Goal: Task Accomplishment & Management: Manage account settings

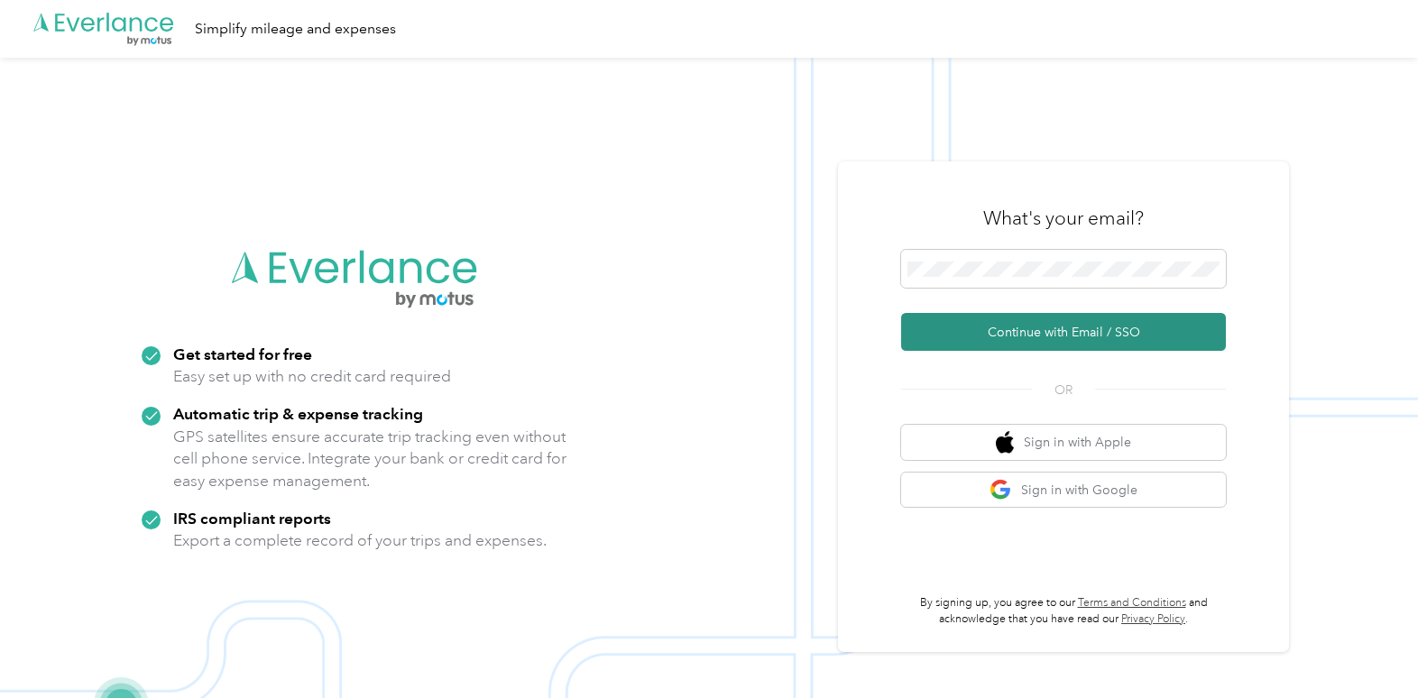
click at [1045, 330] on button "Continue with Email / SSO" at bounding box center [1063, 332] width 325 height 38
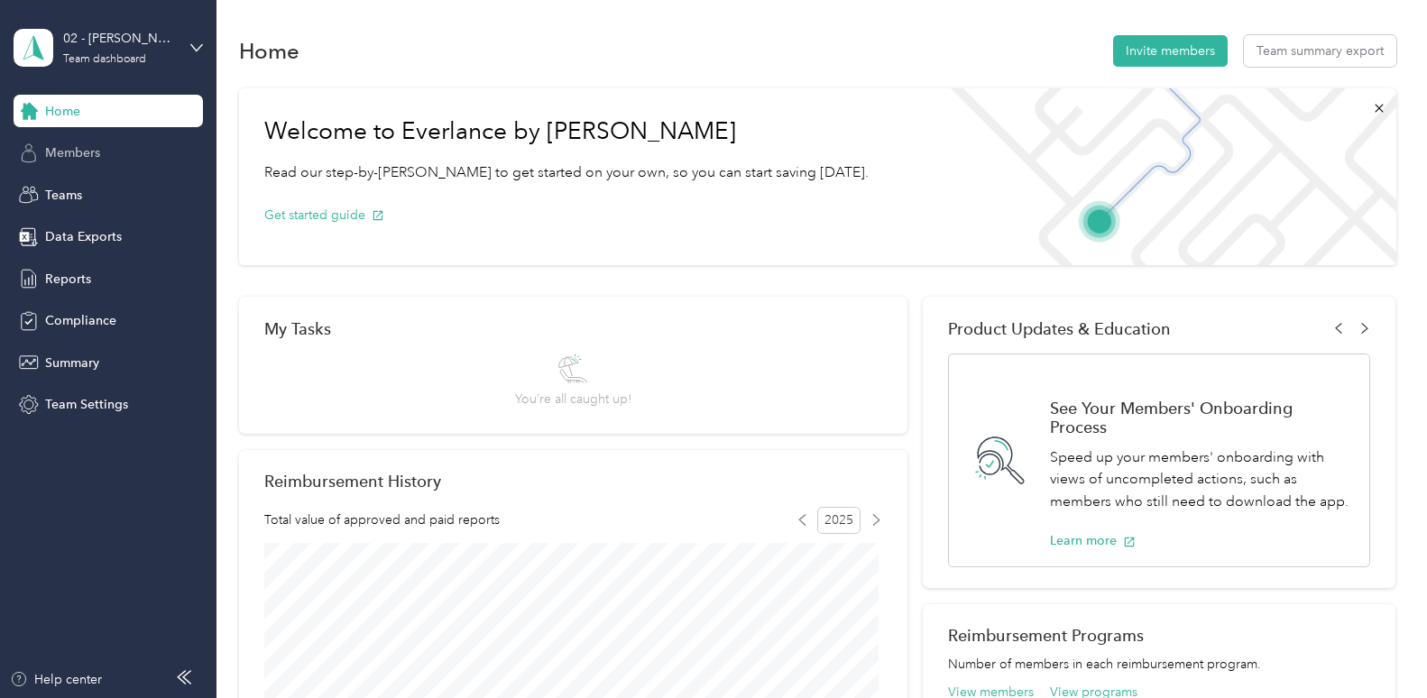
click at [63, 144] on span "Members" at bounding box center [72, 152] width 55 height 19
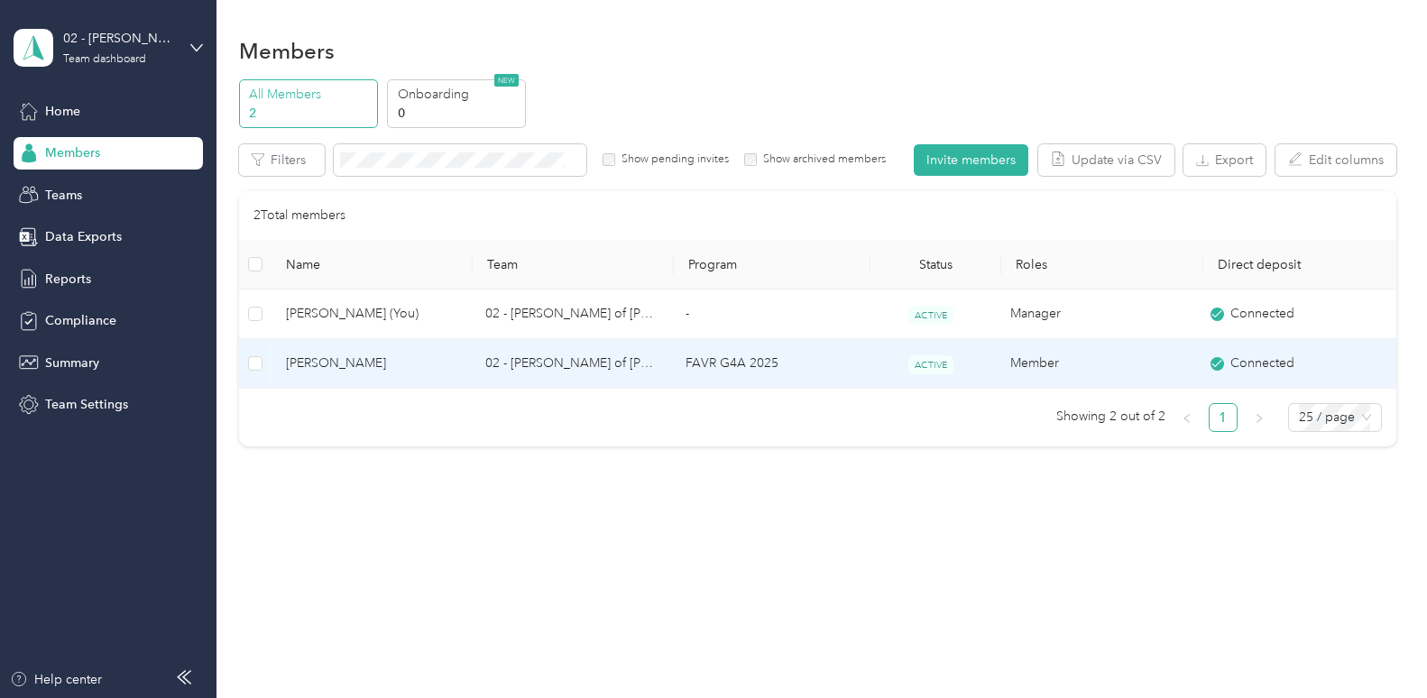
click at [346, 360] on span "Kimberly Unruh" at bounding box center [371, 364] width 171 height 20
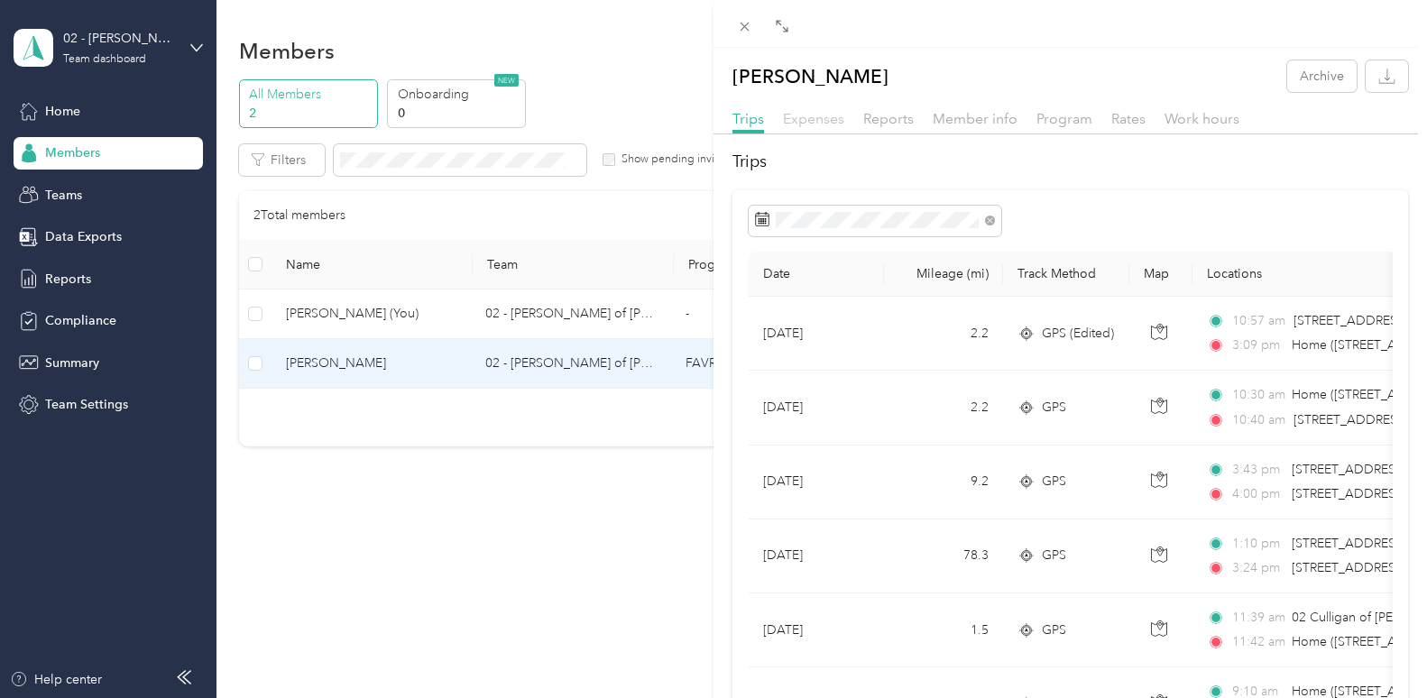
click at [822, 118] on span "Expenses" at bounding box center [813, 118] width 61 height 17
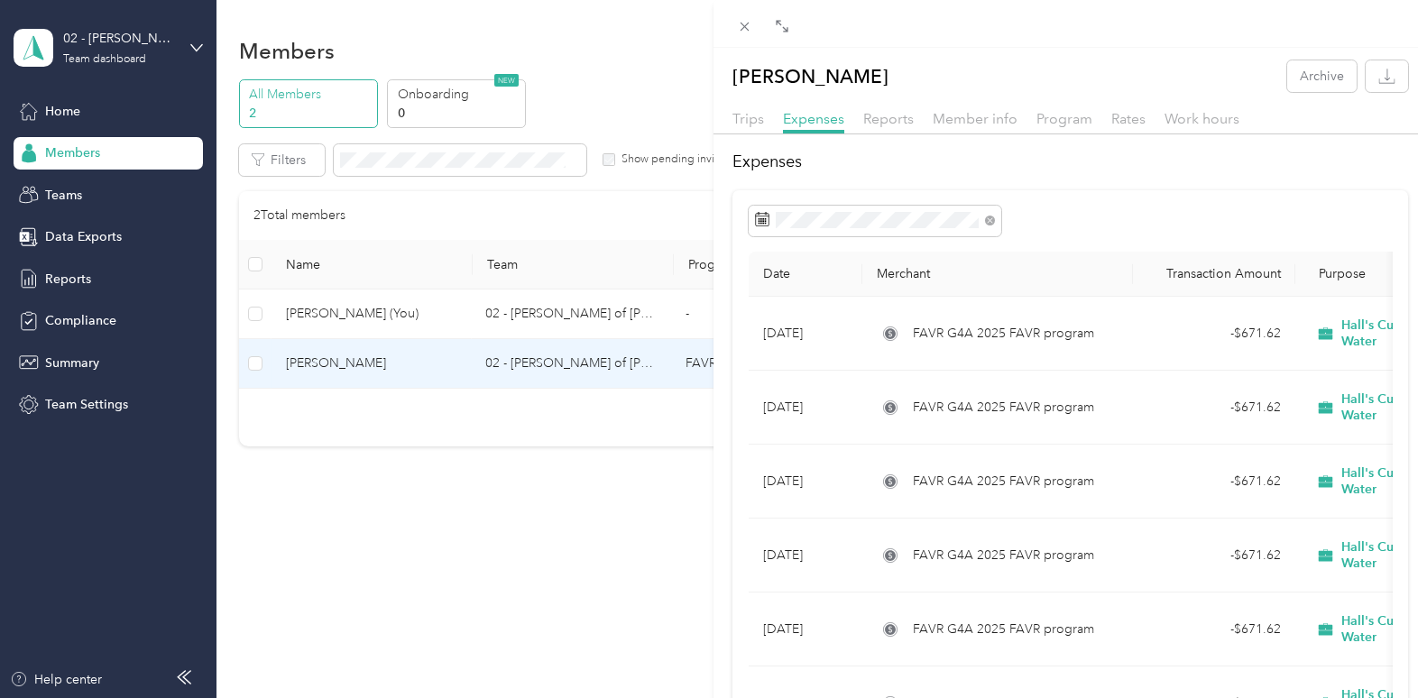
click at [64, 196] on div "Kimberly Unruh Archive Trips Expenses Reports Member info Program Rates Work ho…" at bounding box center [713, 349] width 1427 height 698
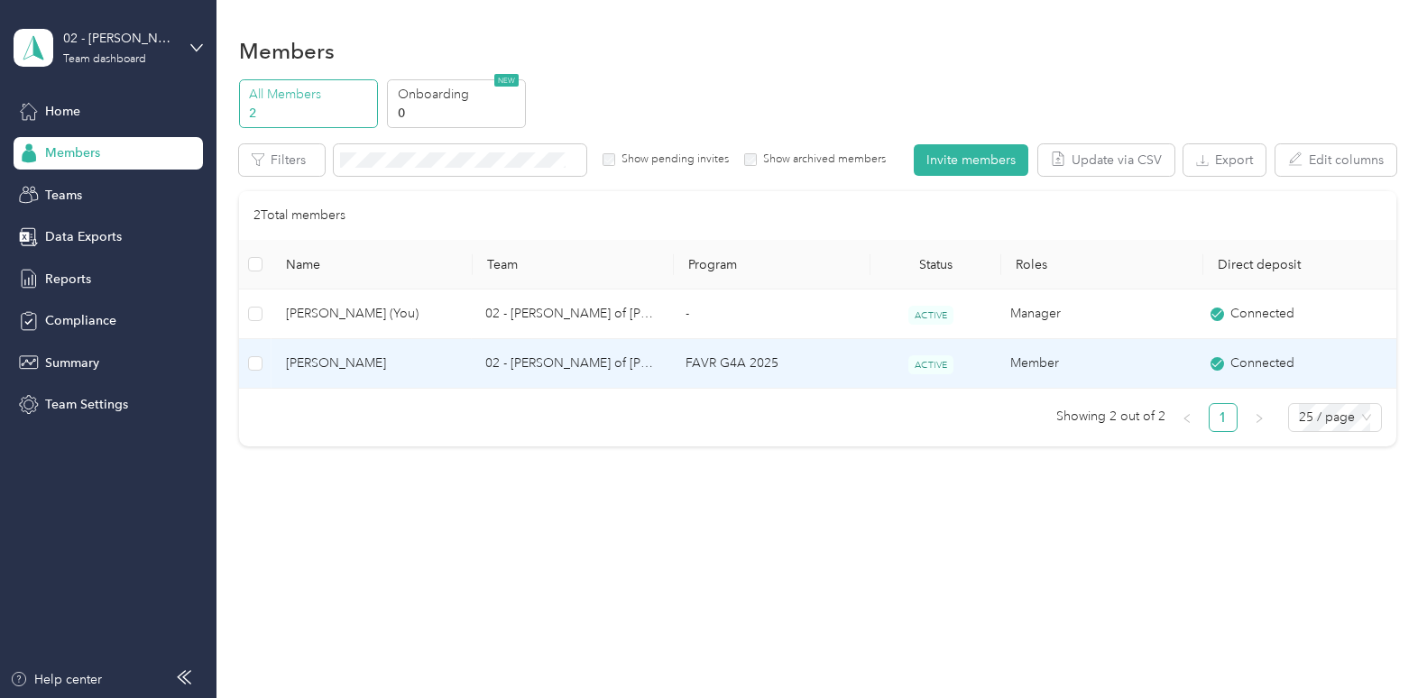
click at [352, 361] on span "Kimberly Unruh" at bounding box center [371, 364] width 171 height 20
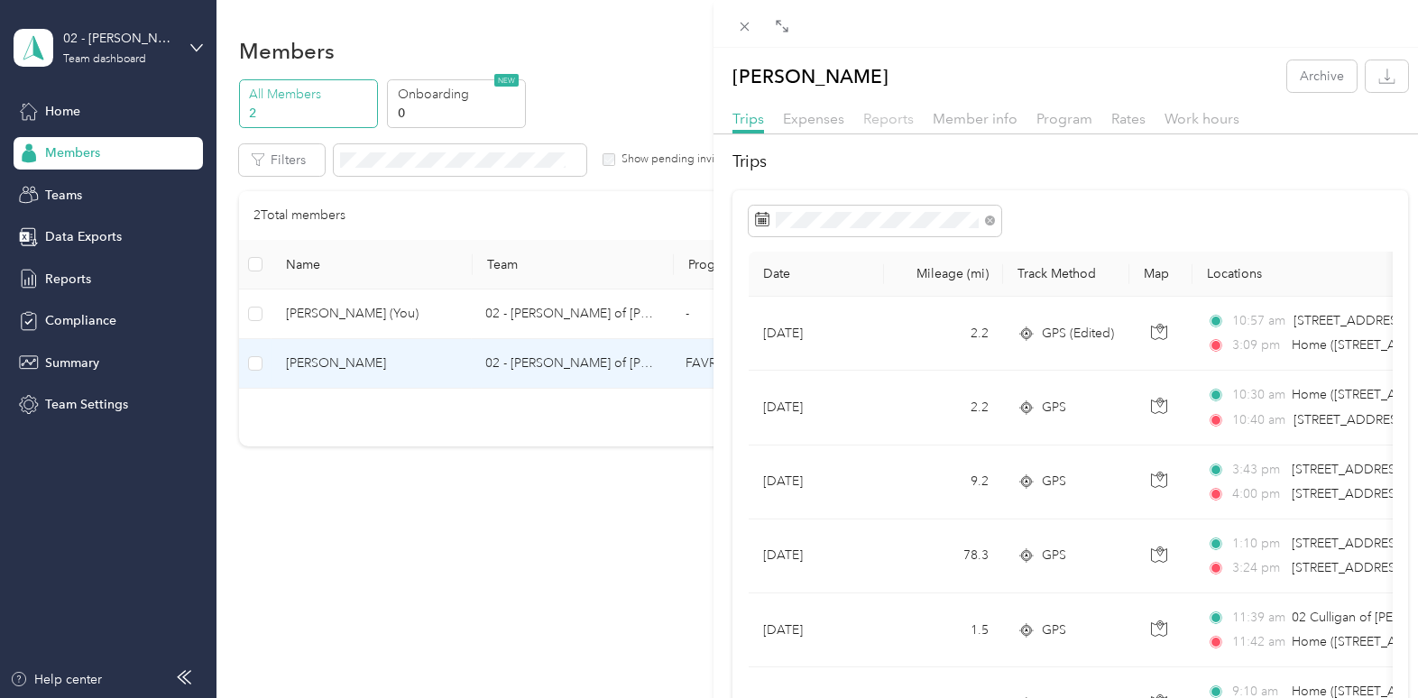
click at [902, 120] on span "Reports" at bounding box center [888, 118] width 51 height 17
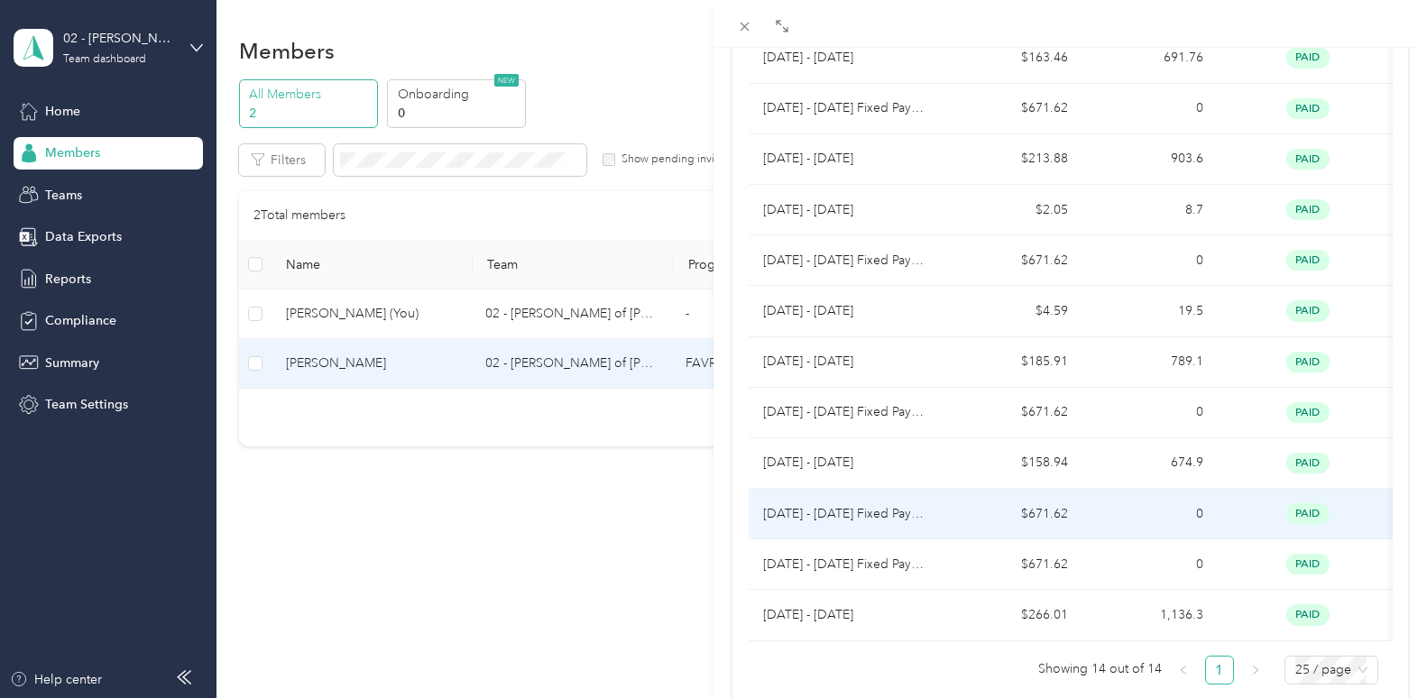
scroll to position [451, 0]
